Goal: Task Accomplishment & Management: Manage account settings

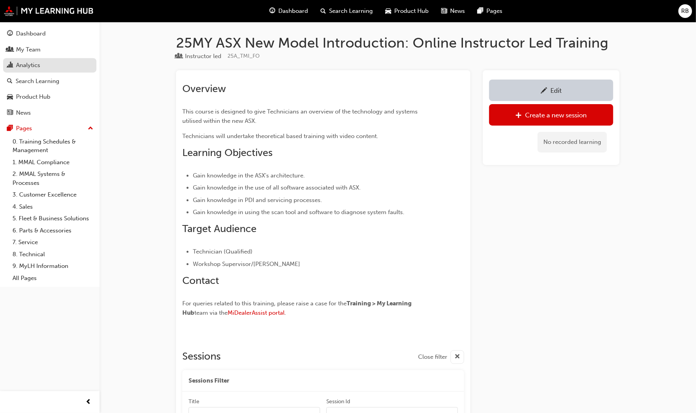
click at [27, 65] on div "Analytics" at bounding box center [28, 65] width 24 height 9
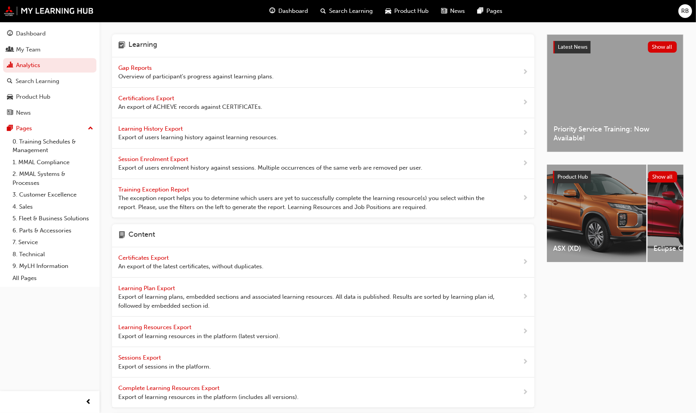
click at [137, 68] on span "Gap Reports" at bounding box center [135, 67] width 35 height 7
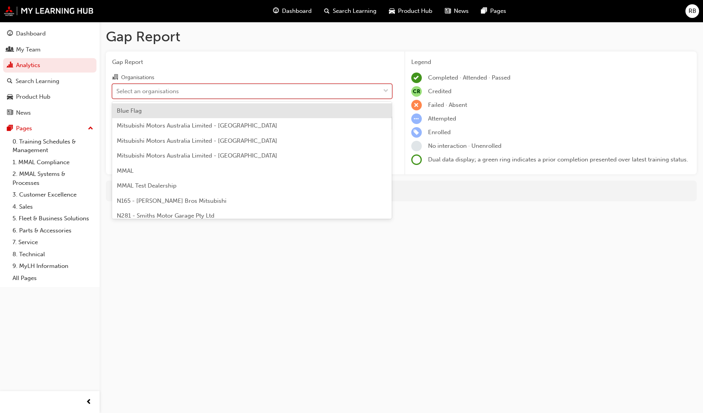
click at [144, 94] on div "Select an organisations" at bounding box center [147, 91] width 62 height 9
click at [117, 94] on input "Organisations option Blue Flag focused, 1 of 202. 202 results available. Use Up…" at bounding box center [116, 90] width 1 height 7
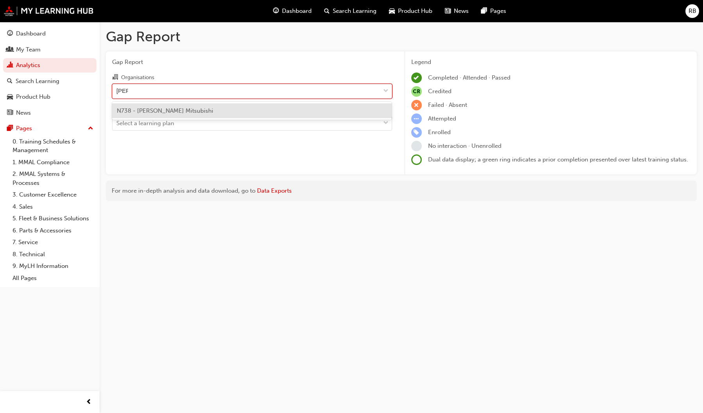
type input "tynan"
click at [146, 110] on span "N738 - Tynan Mitsubishi" at bounding box center [165, 110] width 96 height 7
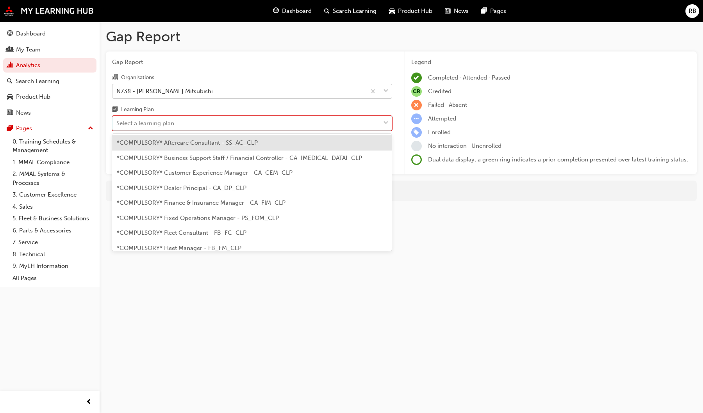
click at [132, 121] on div "Select a learning plan" at bounding box center [145, 123] width 58 height 9
click at [117, 121] on input "Learning Plan option *COMPULSORY* Aftercare Consultant - SS_AC_CLP focused, 1 o…" at bounding box center [116, 123] width 1 height 7
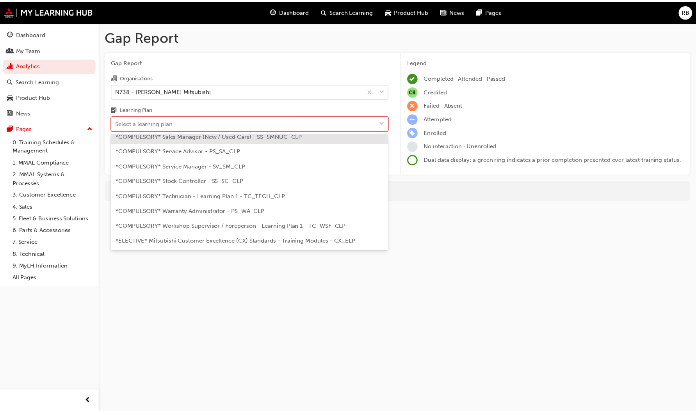
scroll to position [267, 0]
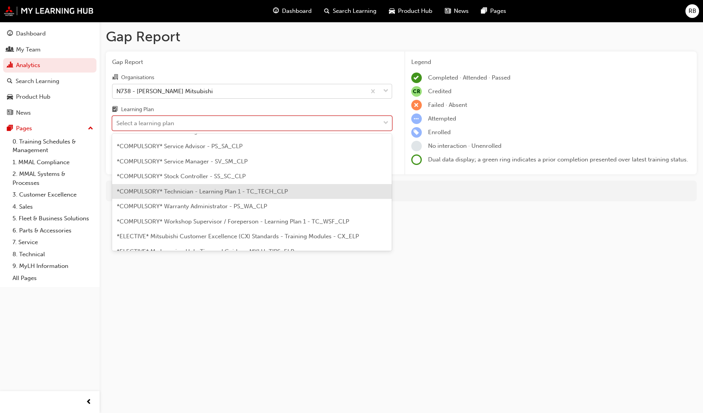
click at [167, 190] on span "*COMPULSORY* Technician - Learning Plan 1 - TC_TECH_CLP" at bounding box center [202, 191] width 171 height 7
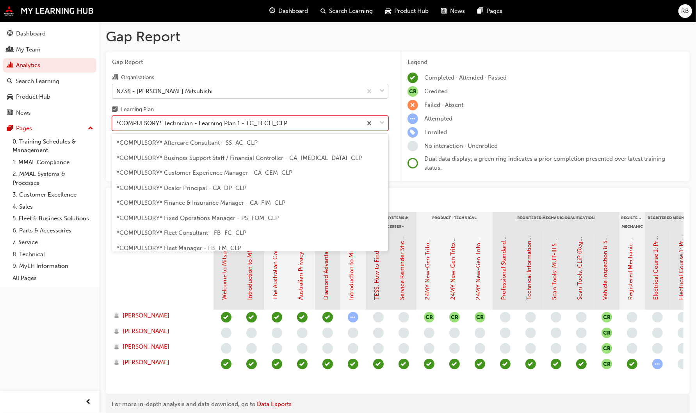
click at [382, 123] on span "down-icon" at bounding box center [381, 123] width 5 height 10
click at [117, 123] on input "Learning Plan option *COMPULSORY* Technician - Learning Plan 1 - TC_TECH_CLP, s…" at bounding box center [116, 123] width 1 height 7
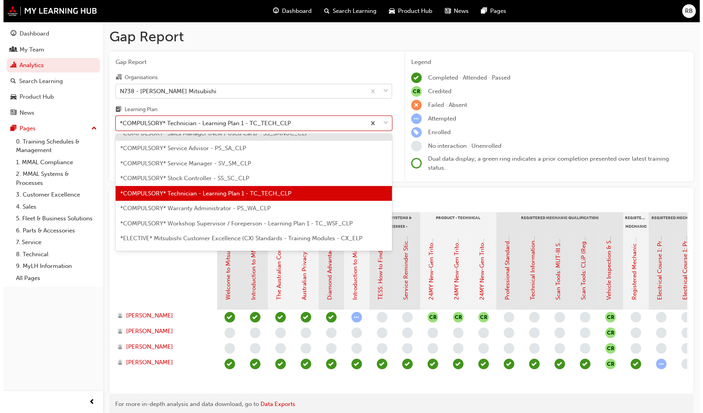
scroll to position [265, 0]
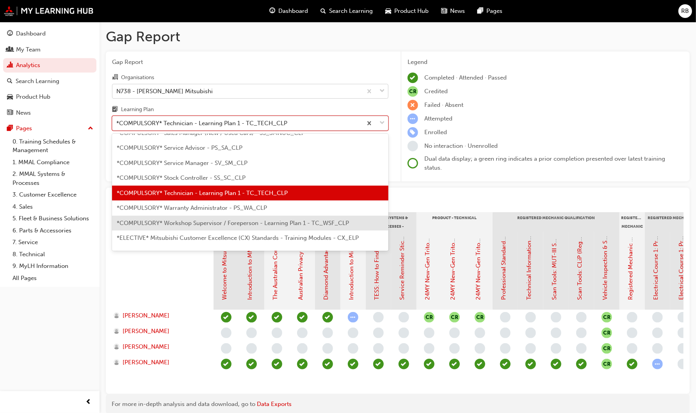
click at [273, 225] on span "*COMPULSORY* Workshop Supervisor / Foreperson - Learning Plan 1 - TC_WSF_CLP" at bounding box center [233, 223] width 232 height 7
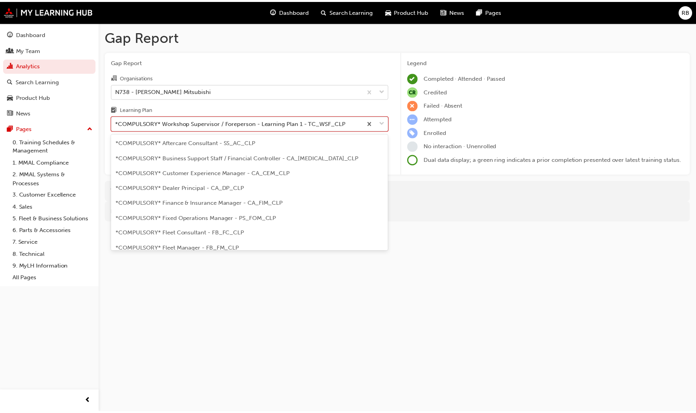
scroll to position [249, 0]
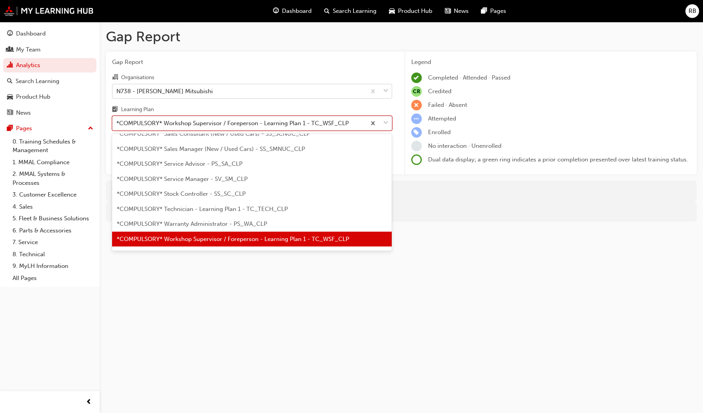
click at [385, 125] on span "down-icon" at bounding box center [385, 123] width 5 height 10
click at [117, 125] on input "Learning Plan option *COMPULSORY* Workshop Supervisor / Foreperson - Learning P…" at bounding box center [116, 123] width 1 height 7
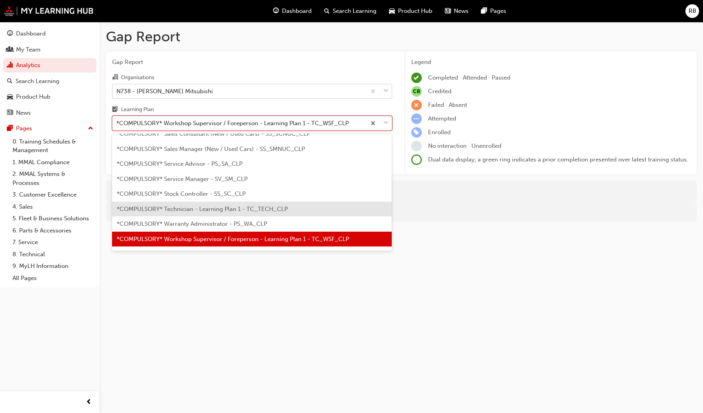
click at [261, 211] on span "*COMPULSORY* Technician - Learning Plan 1 - TC_TECH_CLP" at bounding box center [202, 209] width 171 height 7
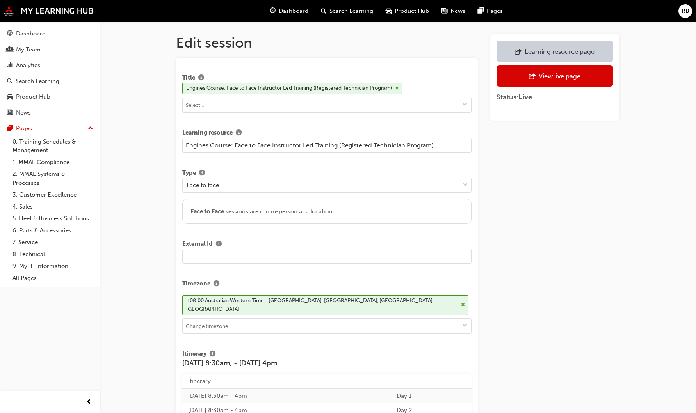
scroll to position [379, 0]
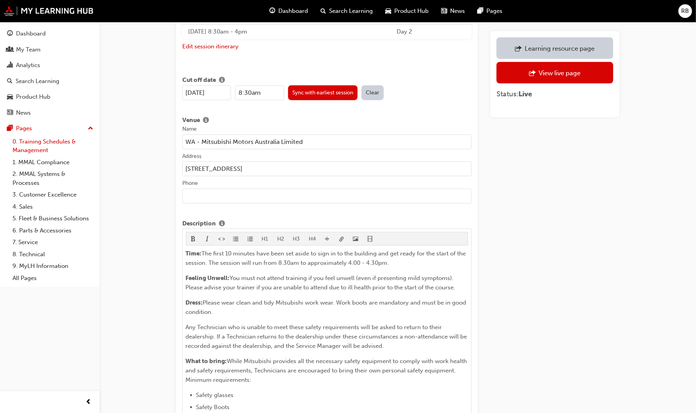
click at [32, 141] on link "0. Training Schedules & Management" at bounding box center [52, 146] width 87 height 21
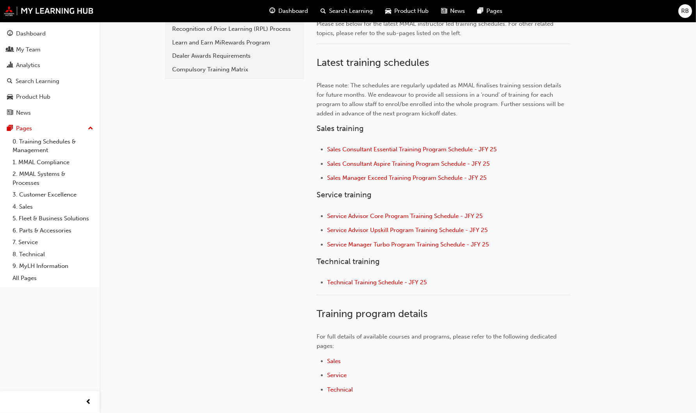
scroll to position [218, 0]
click at [391, 281] on span "Technical Training Schedule - JFY 25" at bounding box center [377, 282] width 100 height 7
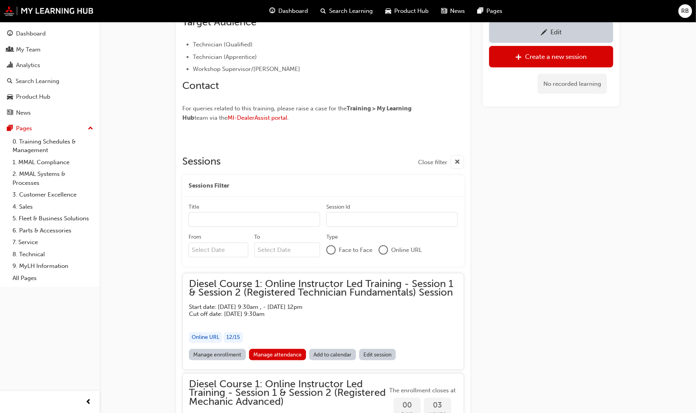
scroll to position [478, 0]
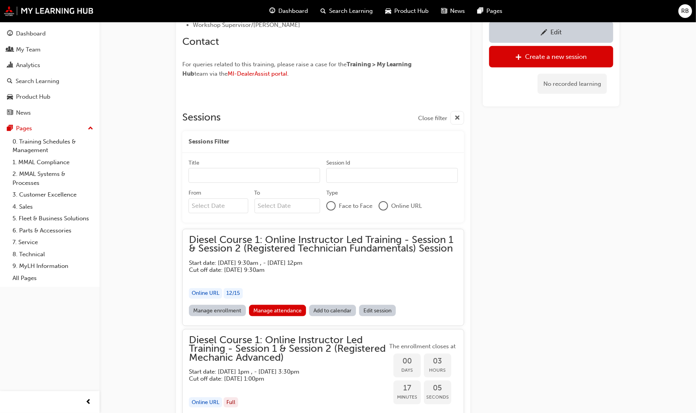
click at [227, 310] on link "Manage enrollment" at bounding box center [217, 310] width 57 height 11
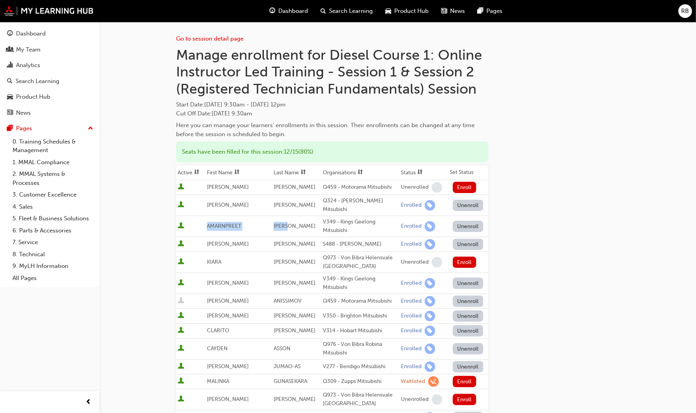
drag, startPoint x: 276, startPoint y: 219, endPoint x: 211, endPoint y: 218, distance: 64.8
click at [211, 218] on tr "AMARNPREET SINGH V349 - Kings Geelong Mitsubishi Enrolled Unenroll" at bounding box center [332, 226] width 312 height 21
copy tr "[PERSON_NAME]"
drag, startPoint x: 275, startPoint y: 276, endPoint x: 213, endPoint y: 274, distance: 62.1
click at [213, 274] on tr "[PERSON_NAME] V349 - Kings Geelong Mitsubishi Enrolled Unenroll" at bounding box center [332, 283] width 312 height 21
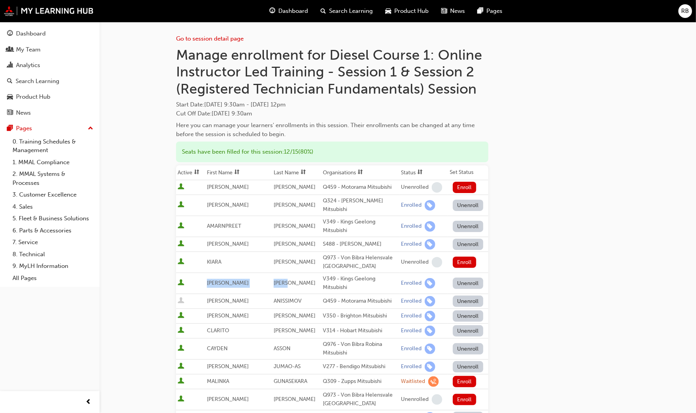
copy tr "[PERSON_NAME]"
drag, startPoint x: 283, startPoint y: 322, endPoint x: 211, endPoint y: 321, distance: 72.2
click at [211, 324] on tr "[PERSON_NAME] V314 - Hobart Mitsubishi Enrolled Unenroll" at bounding box center [332, 331] width 312 height 15
copy tr "[PERSON_NAME]"
drag, startPoint x: 287, startPoint y: 357, endPoint x: 213, endPoint y: 356, distance: 74.2
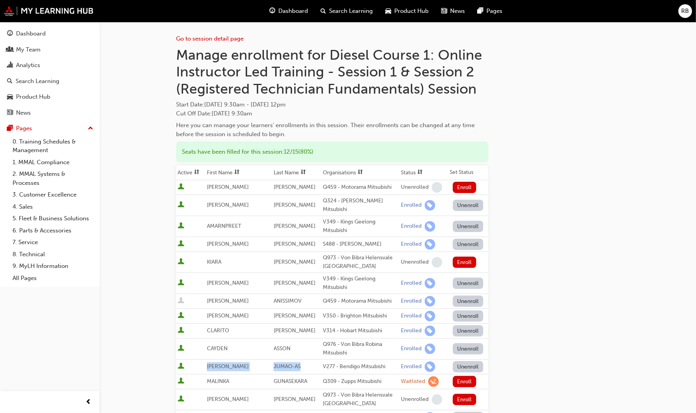
click at [213, 359] on tr "[PERSON_NAME]-AS V277 - Bendigo Mitsubishi Enrolled Unenroll" at bounding box center [332, 366] width 312 height 15
copy tr "[PERSON_NAME]-AS"
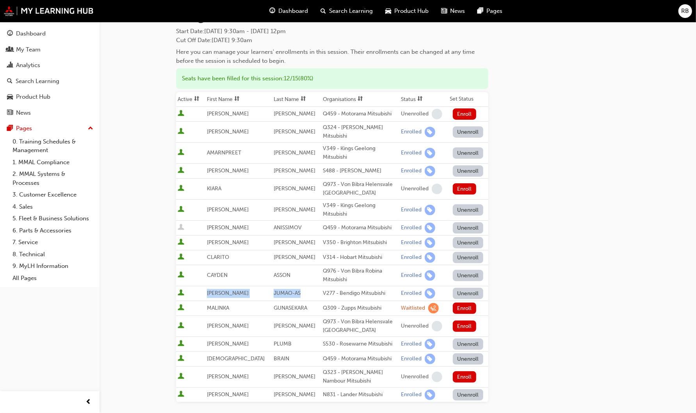
scroll to position [77, 0]
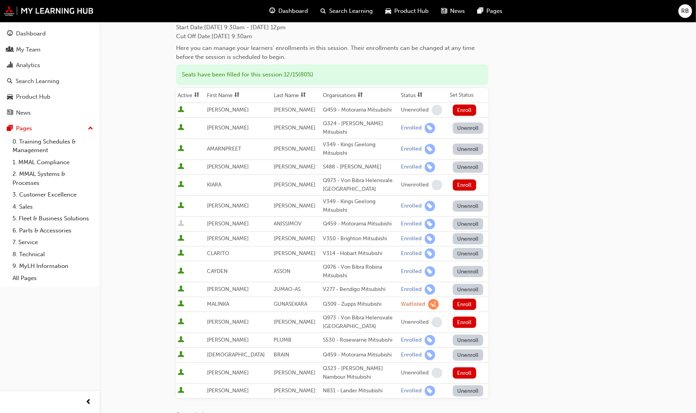
click at [276, 352] on span "BRAIN" at bounding box center [282, 355] width 16 height 7
drag, startPoint x: 276, startPoint y: 345, endPoint x: 213, endPoint y: 347, distance: 63.7
click at [213, 348] on tr "[DEMOGRAPHIC_DATA] BRAIN Q459 - Motorama Mitsubishi Enrolled Unenroll" at bounding box center [332, 355] width 312 height 15
copy tr "[DEMOGRAPHIC_DATA] BRAIN"
drag, startPoint x: 278, startPoint y: 381, endPoint x: 213, endPoint y: 381, distance: 64.4
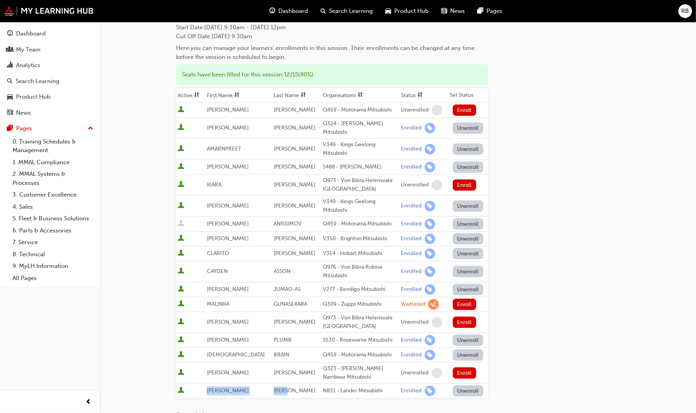
click at [213, 384] on tr "[PERSON_NAME] N831 - Lander Mitsubishi Enrolled Unenroll" at bounding box center [332, 391] width 312 height 15
copy tr "[PERSON_NAME]"
click at [278, 160] on td "[PERSON_NAME]" at bounding box center [296, 167] width 49 height 15
drag, startPoint x: 278, startPoint y: 158, endPoint x: 211, endPoint y: 161, distance: 66.4
click at [211, 161] on tr "[PERSON_NAME] S488 - [PERSON_NAME] Mitsubishi Enrolled Unenroll" at bounding box center [332, 167] width 312 height 15
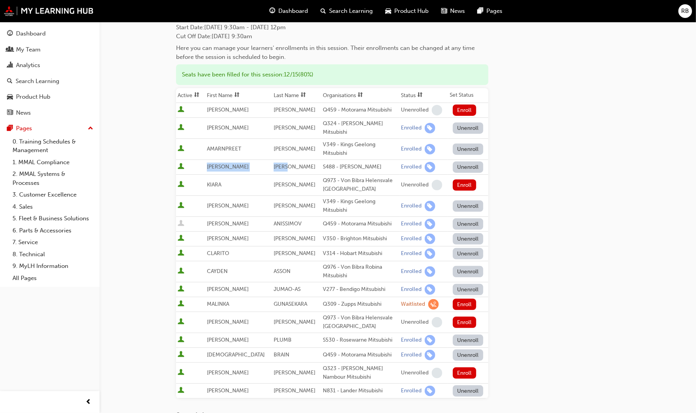
copy tr "[PERSON_NAME]"
